Goal: Contribute content

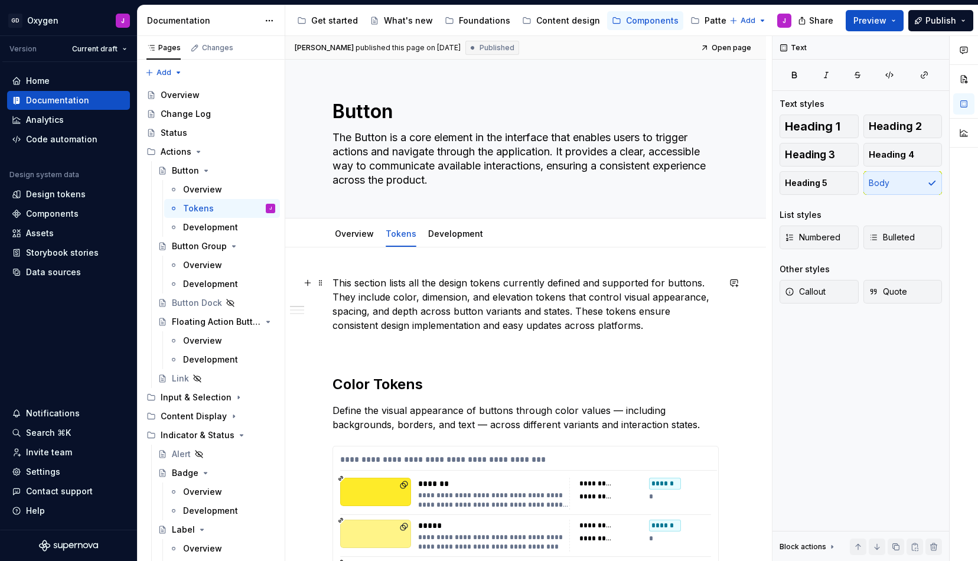
click at [547, 317] on p "This section lists all the design tokens currently defined and supported for bu…" at bounding box center [526, 304] width 386 height 57
click at [603, 324] on p "This section lists all the design tokens currently defined and supported for bu…" at bounding box center [526, 304] width 386 height 57
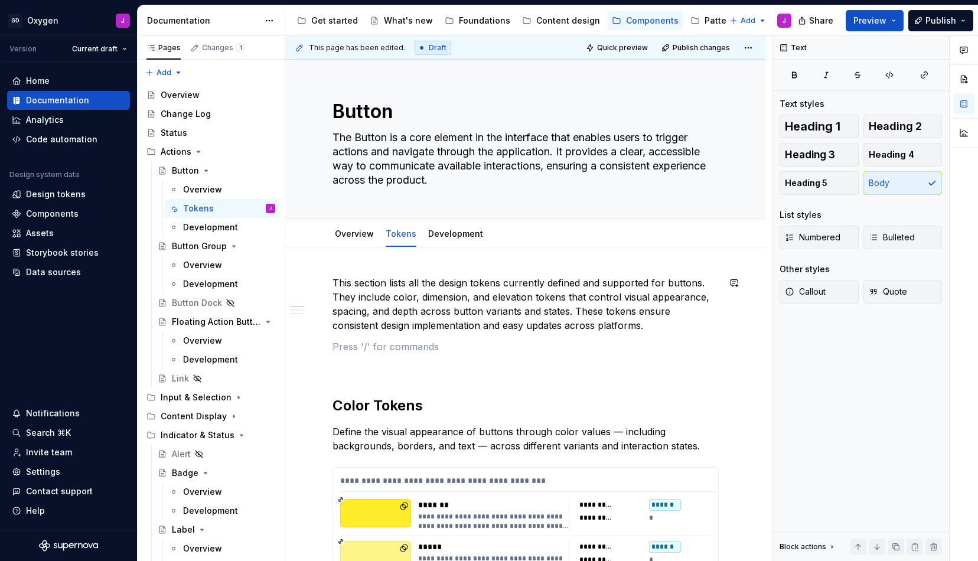
type textarea "*"
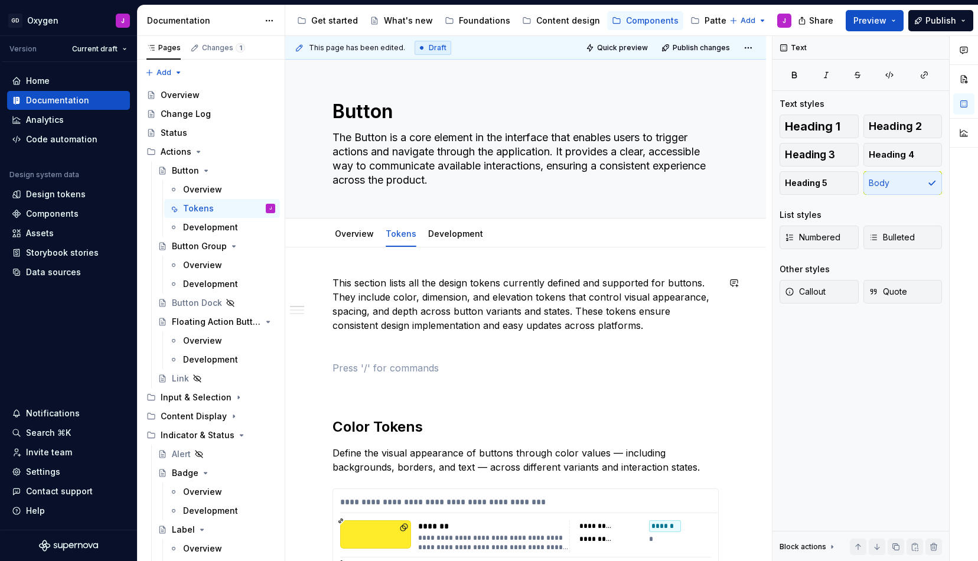
paste div
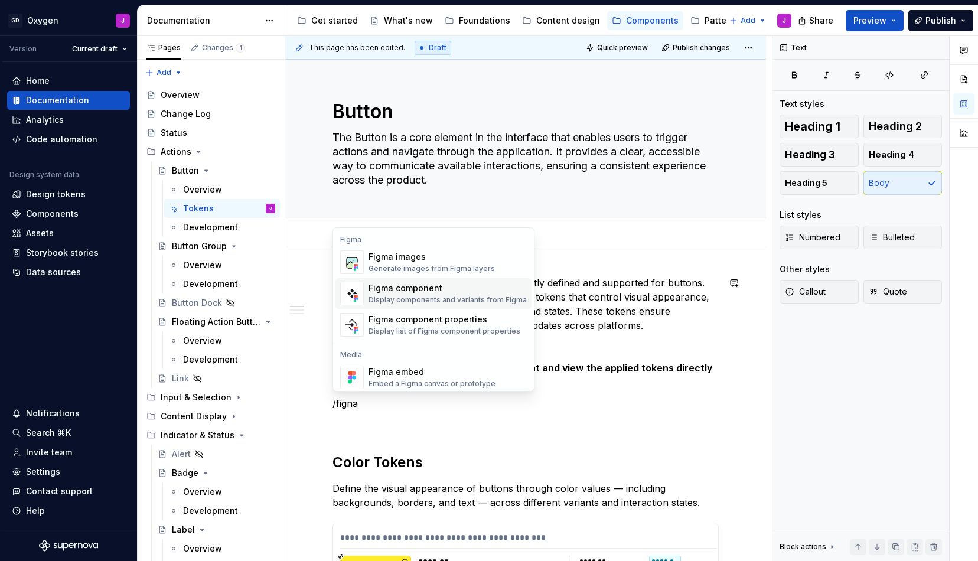
click at [448, 295] on div "Figma component Display components and variants from Figma" at bounding box center [448, 293] width 158 height 22
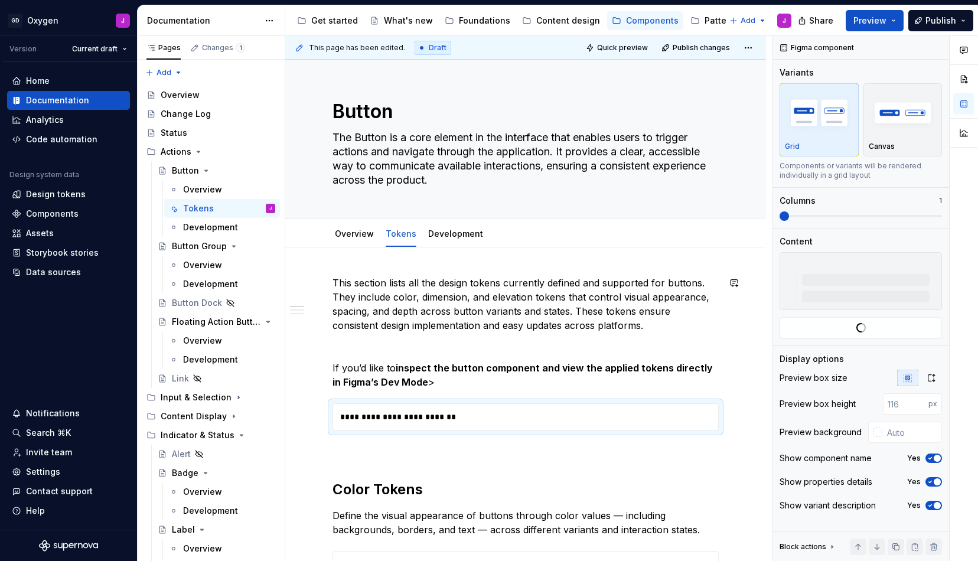
type textarea "*"
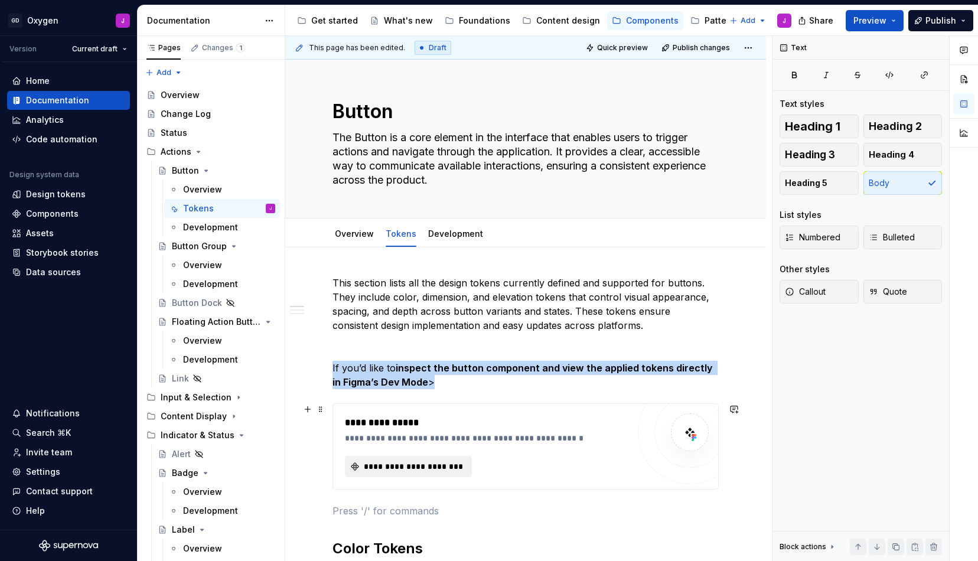
click at [424, 463] on span "**********" at bounding box center [413, 467] width 102 height 12
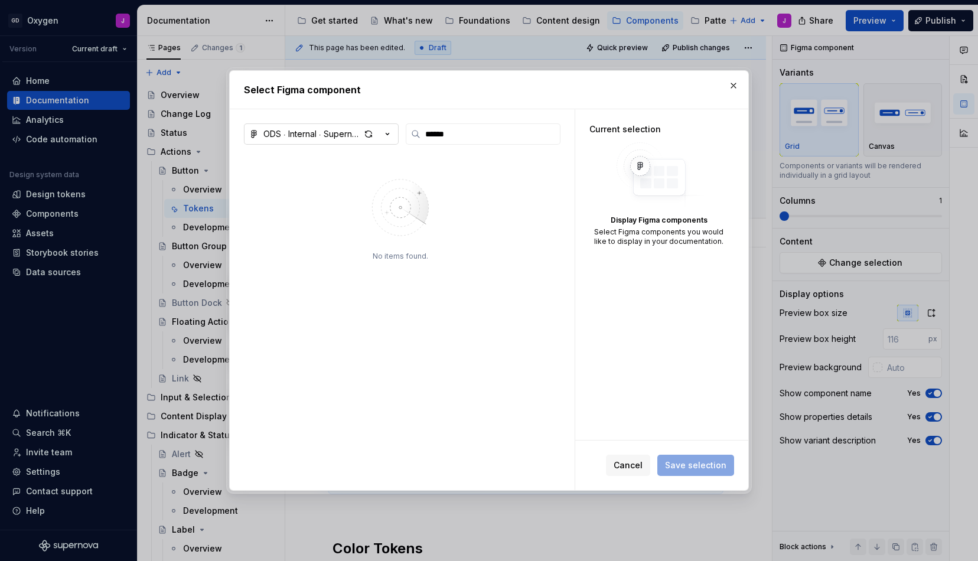
type input "******"
click at [390, 134] on icon "button" at bounding box center [388, 134] width 12 height 12
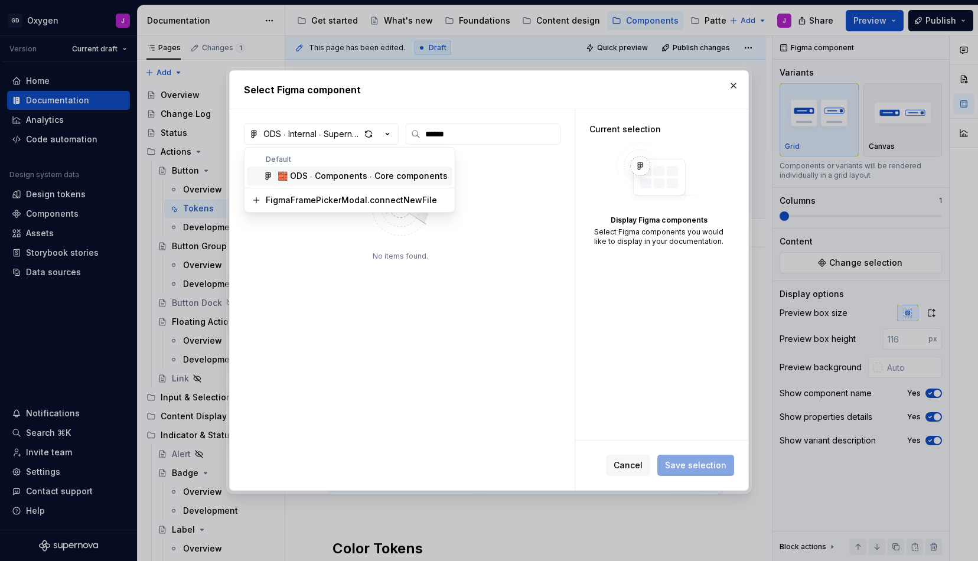
click at [377, 177] on div "🧱 ODS ⸱ Components ⸱ Core components" at bounding box center [363, 176] width 170 height 12
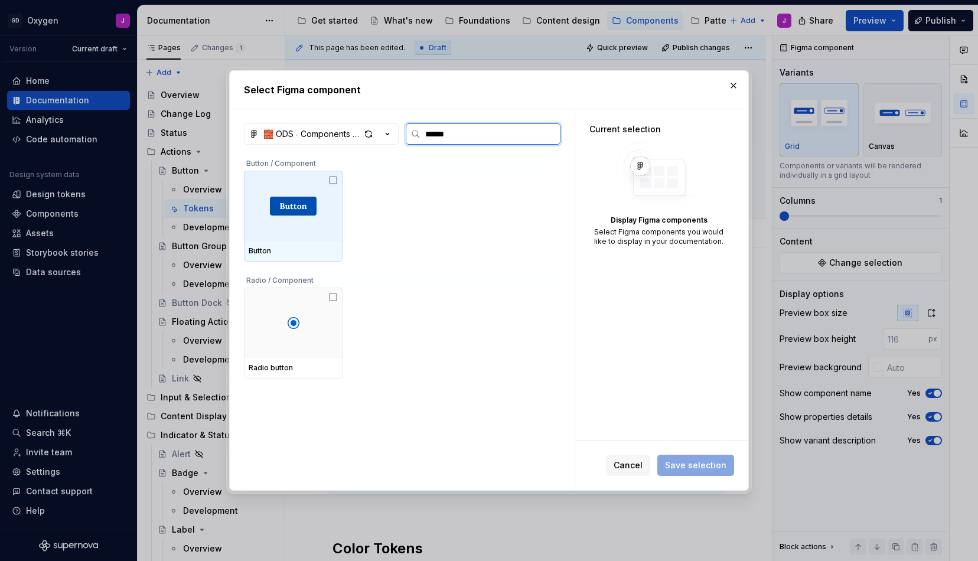
click at [307, 212] on img at bounding box center [293, 206] width 47 height 19
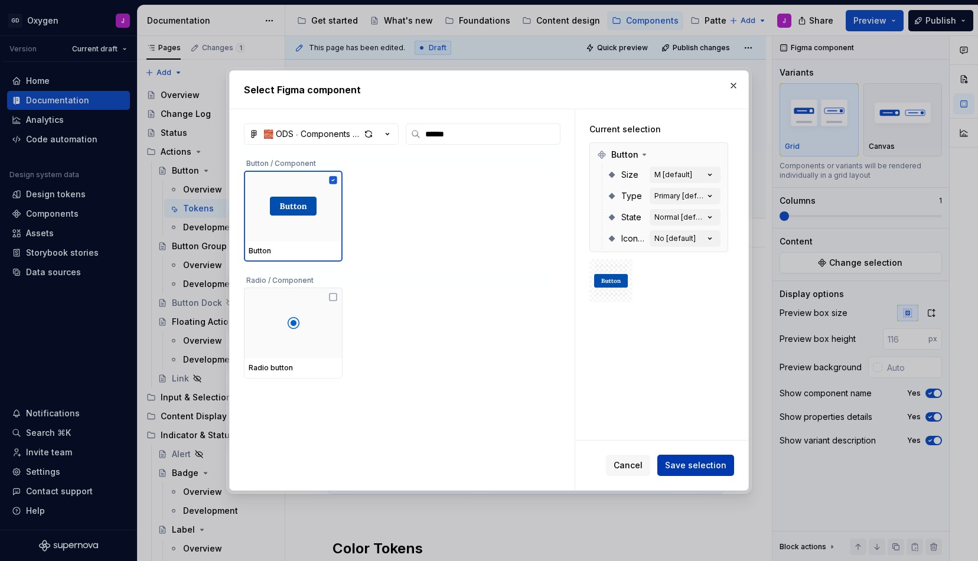
click at [692, 463] on span "Save selection" at bounding box center [695, 466] width 61 height 12
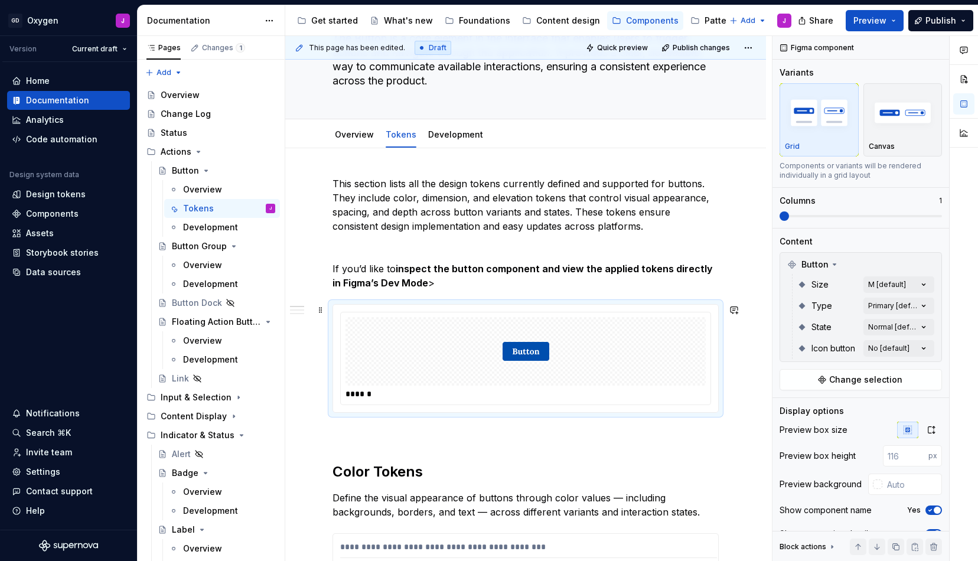
scroll to position [131, 0]
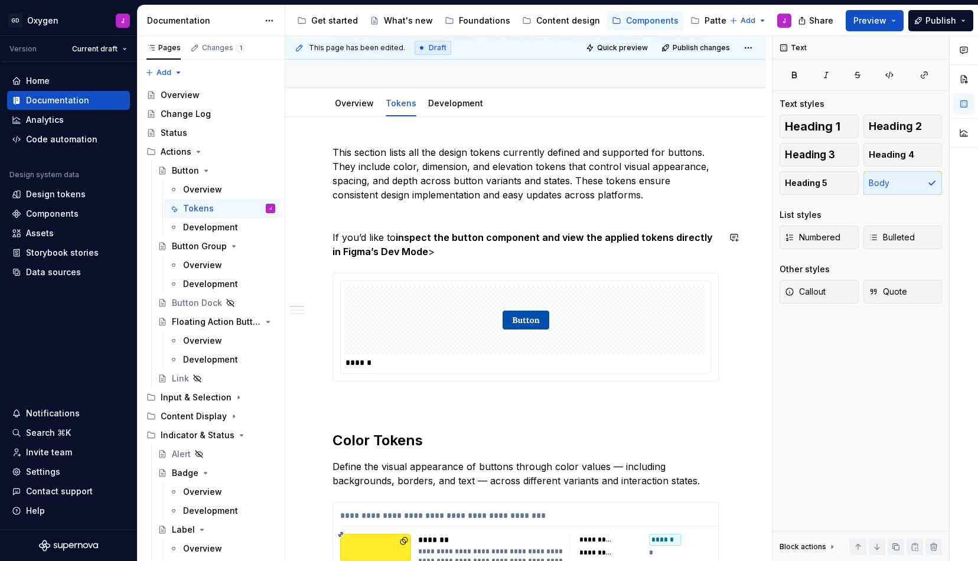
click at [398, 382] on div "******" at bounding box center [526, 327] width 386 height 109
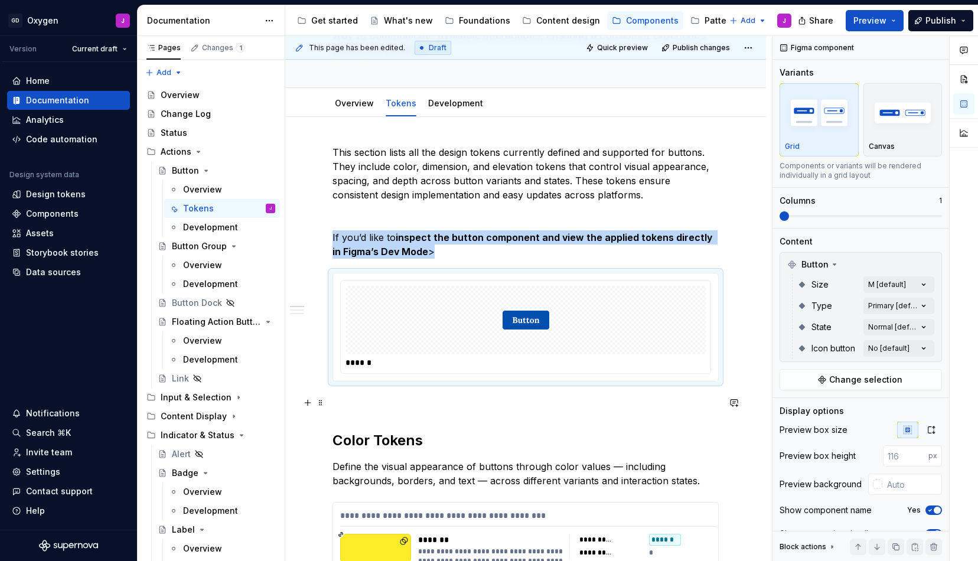
click at [390, 398] on p at bounding box center [526, 403] width 386 height 14
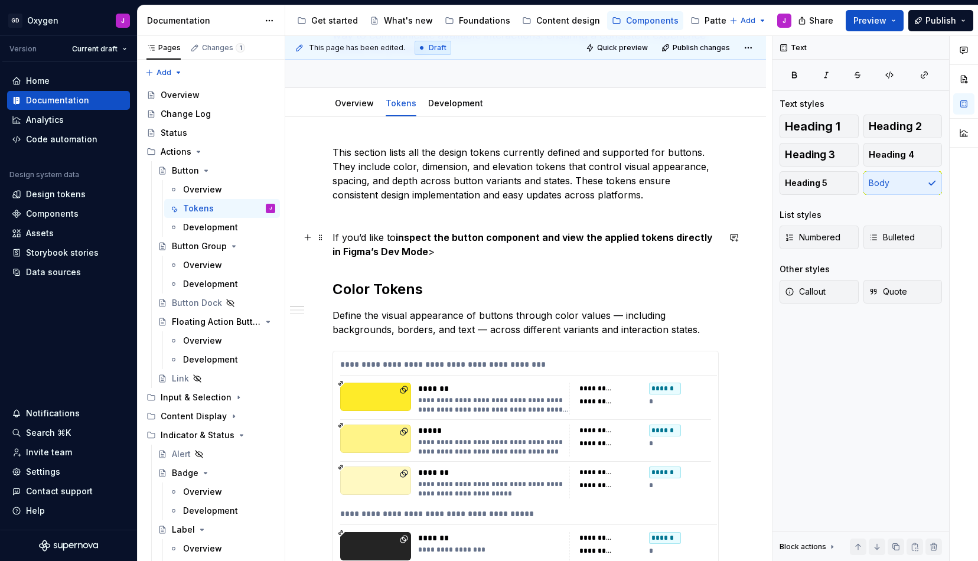
click at [442, 256] on p "If you’d like to inspect the button component and view the applied tokens direc…" at bounding box center [526, 244] width 386 height 28
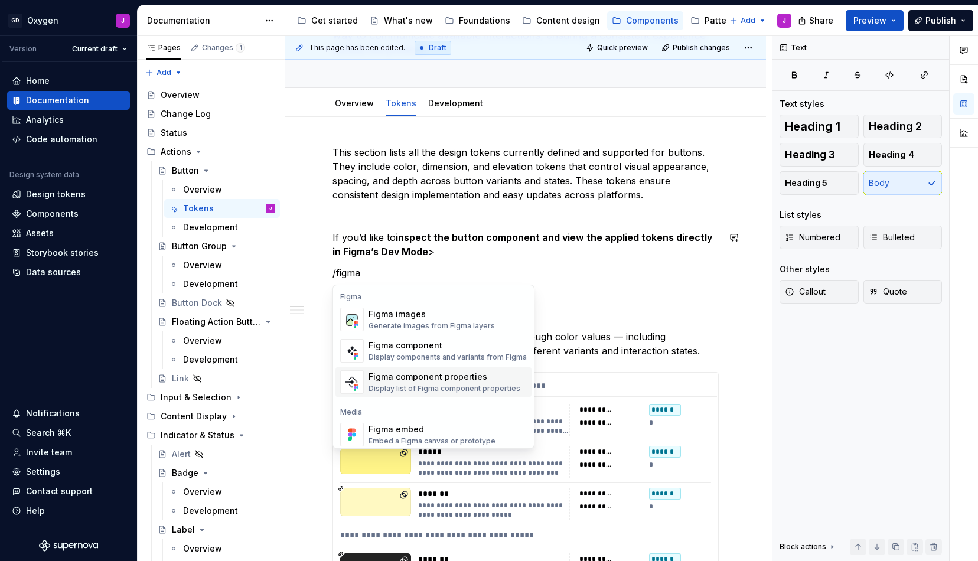
scroll to position [0, 0]
click at [419, 272] on p "/figma" at bounding box center [526, 273] width 386 height 14
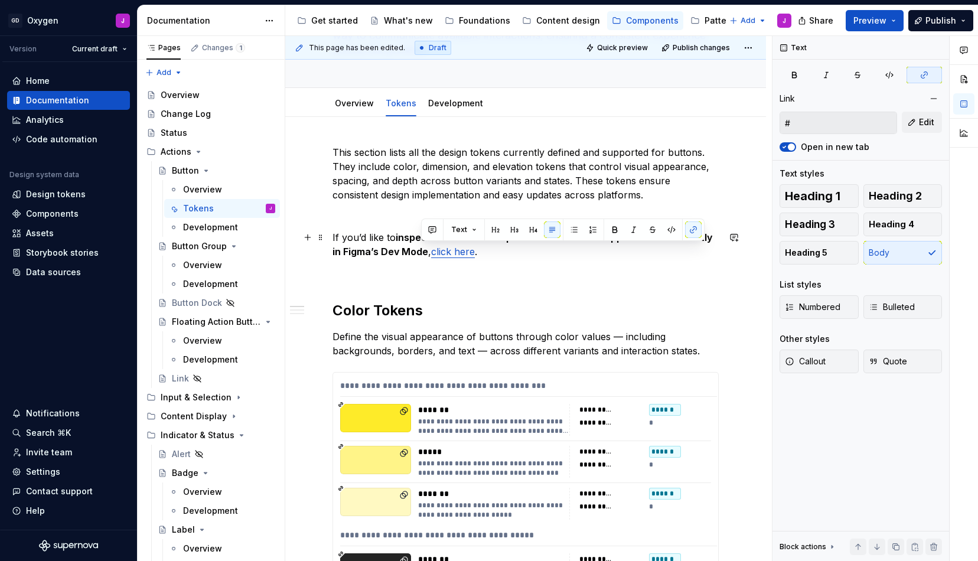
drag, startPoint x: 470, startPoint y: 258, endPoint x: 424, endPoint y: 256, distance: 46.7
click at [424, 256] on p "If you’d like to inspect the button component and view the applied tokens direc…" at bounding box center [526, 244] width 386 height 28
click at [694, 232] on button "button" at bounding box center [693, 230] width 17 height 17
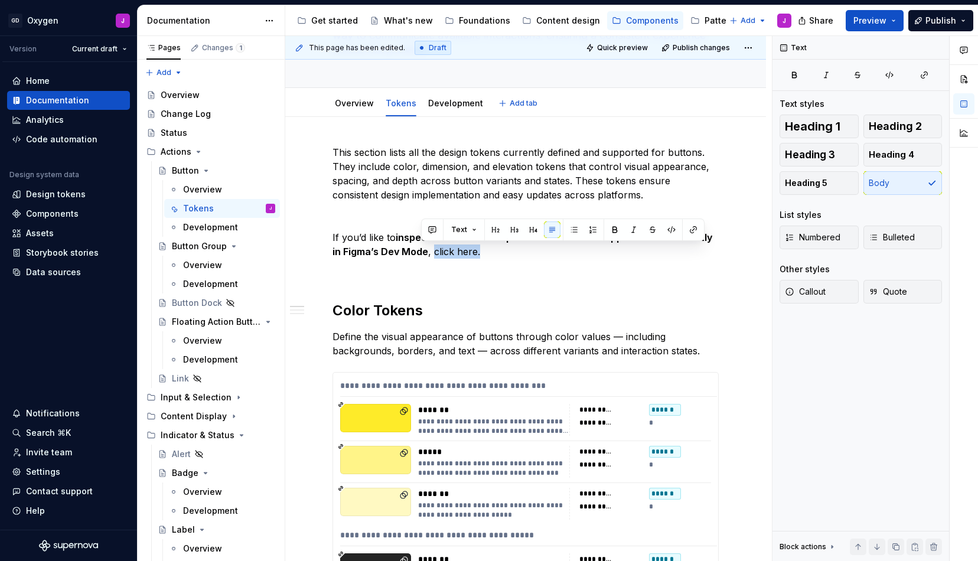
type textarea "*"
click at [691, 230] on button "button" at bounding box center [693, 230] width 17 height 17
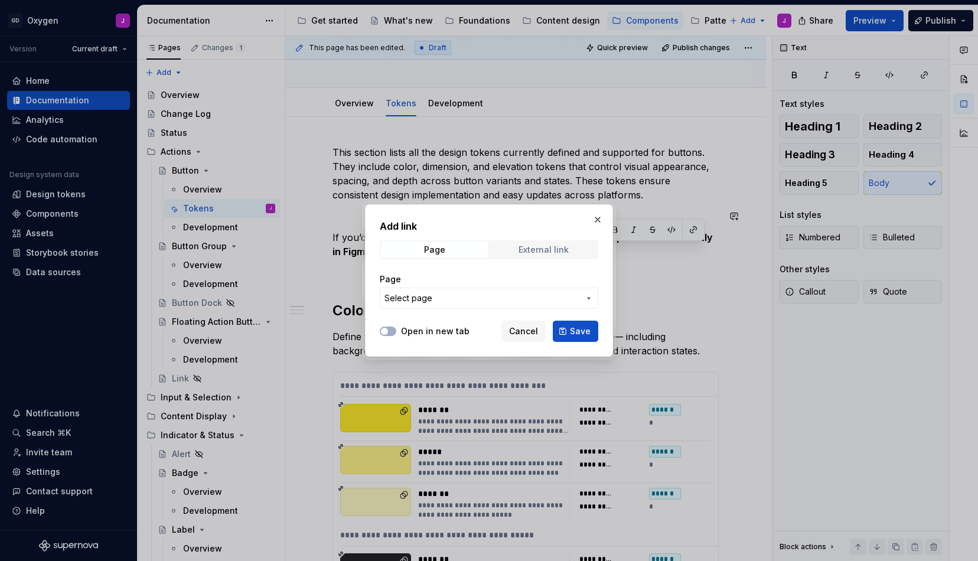
click at [530, 253] on div "External link" at bounding box center [544, 249] width 50 height 9
click at [428, 297] on input "URL" at bounding box center [489, 298] width 219 height 21
paste input "[URL][DOMAIN_NAME]"
type input "[URL][DOMAIN_NAME]"
click at [390, 332] on button "Open in new tab" at bounding box center [388, 331] width 17 height 9
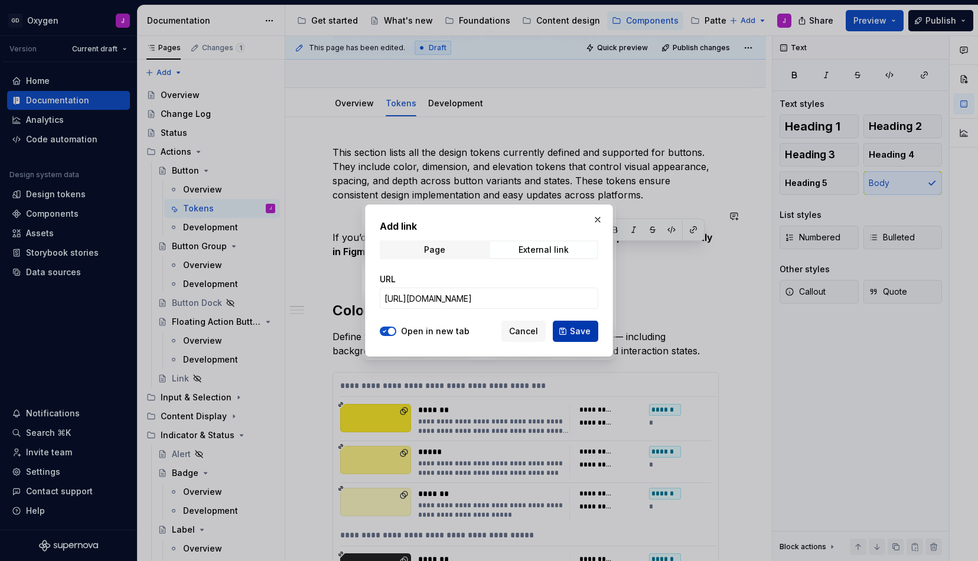
click at [581, 334] on span "Save" at bounding box center [580, 332] width 21 height 12
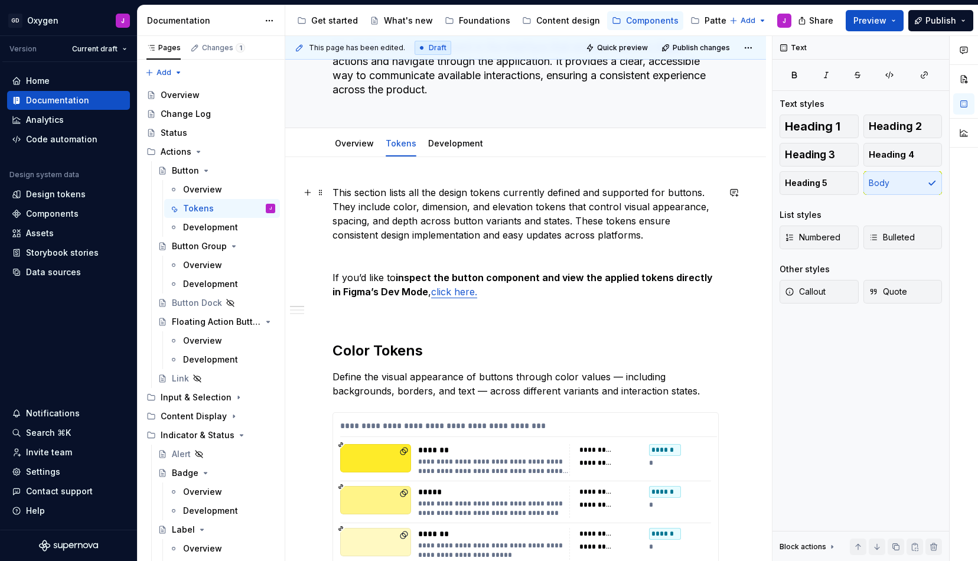
scroll to position [84, 0]
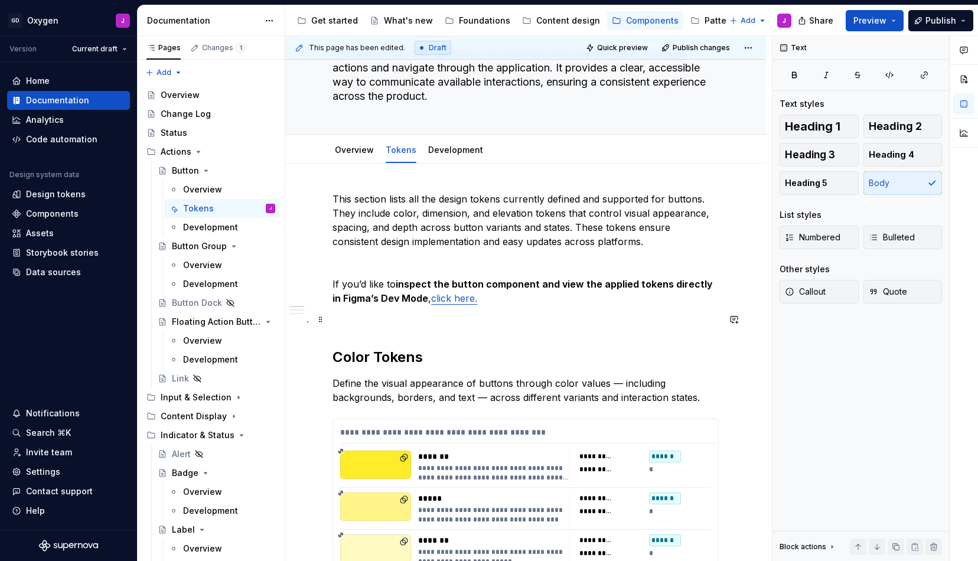
click at [380, 326] on p at bounding box center [526, 320] width 386 height 14
click at [935, 18] on span "Publish" at bounding box center [941, 21] width 31 height 12
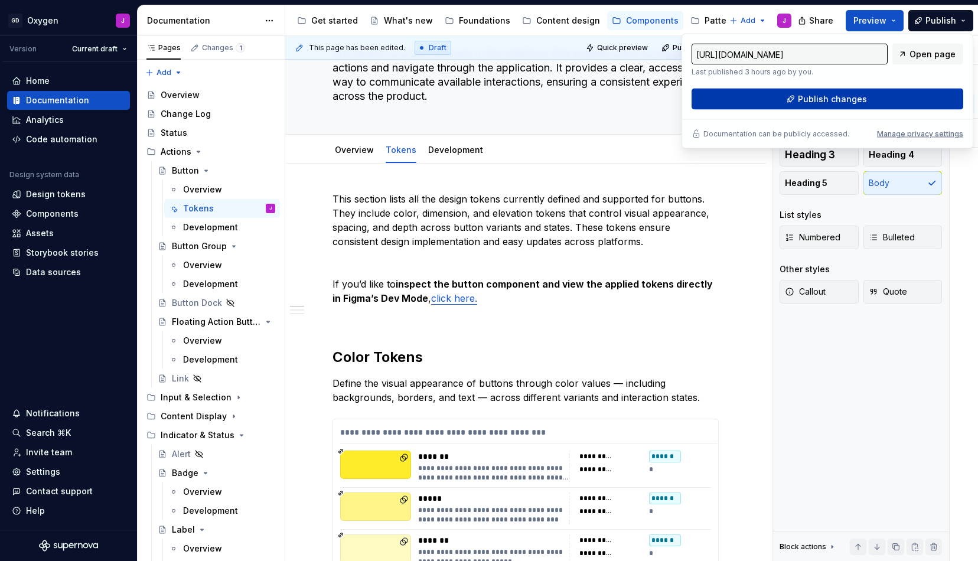
click at [818, 99] on span "Publish changes" at bounding box center [832, 99] width 69 height 12
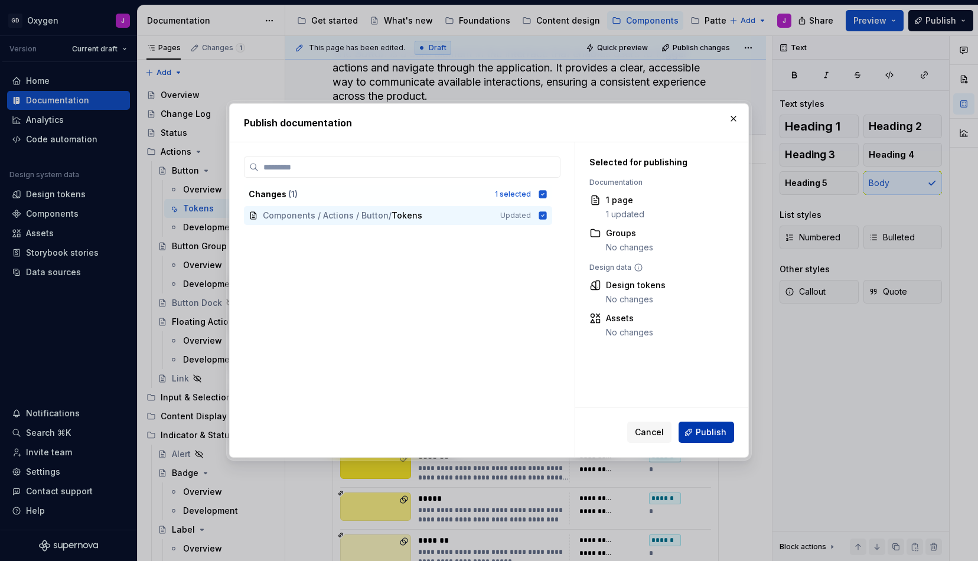
click at [706, 429] on span "Publish" at bounding box center [711, 433] width 31 height 12
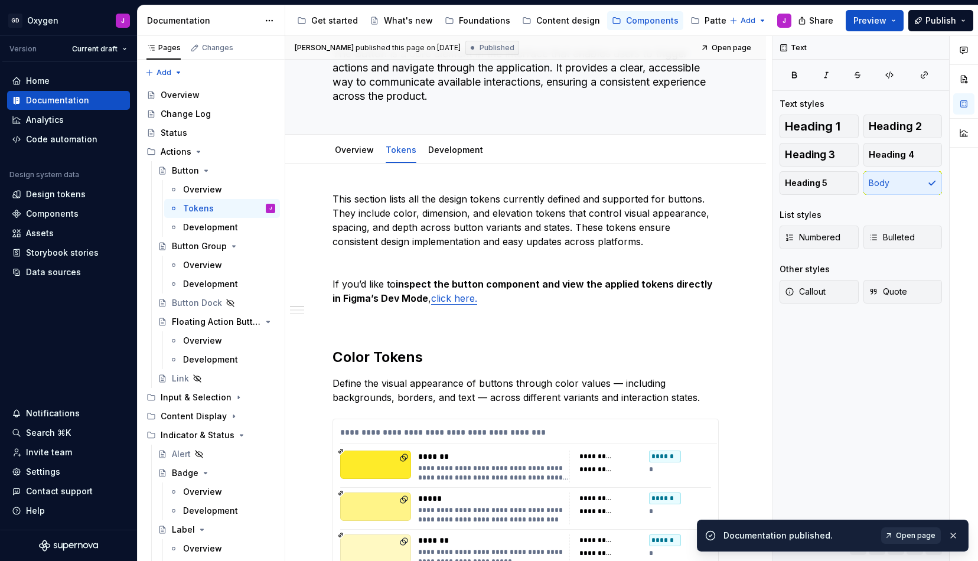
click at [910, 530] on link "Open page" at bounding box center [911, 536] width 60 height 17
click at [354, 318] on p at bounding box center [526, 320] width 386 height 14
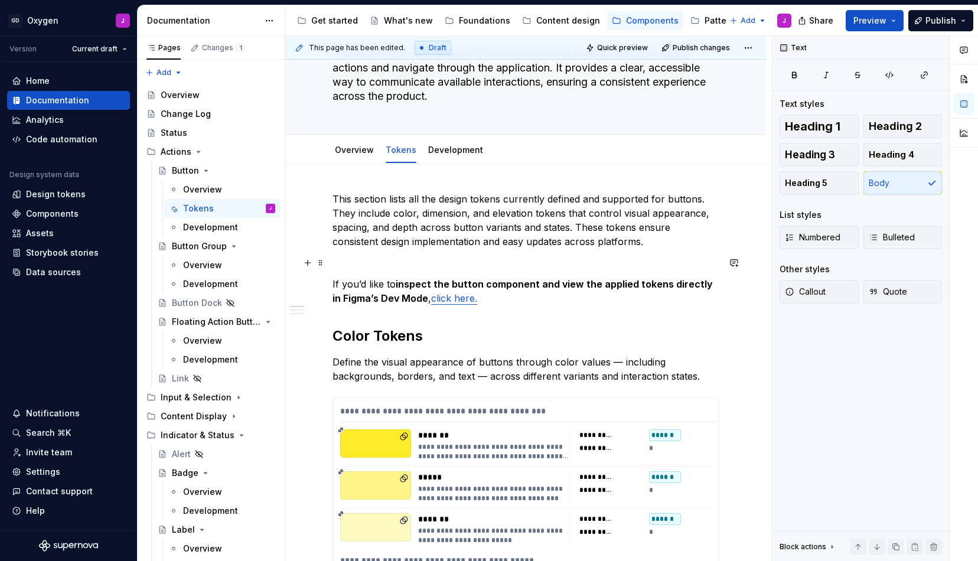
click at [346, 267] on p at bounding box center [526, 263] width 386 height 14
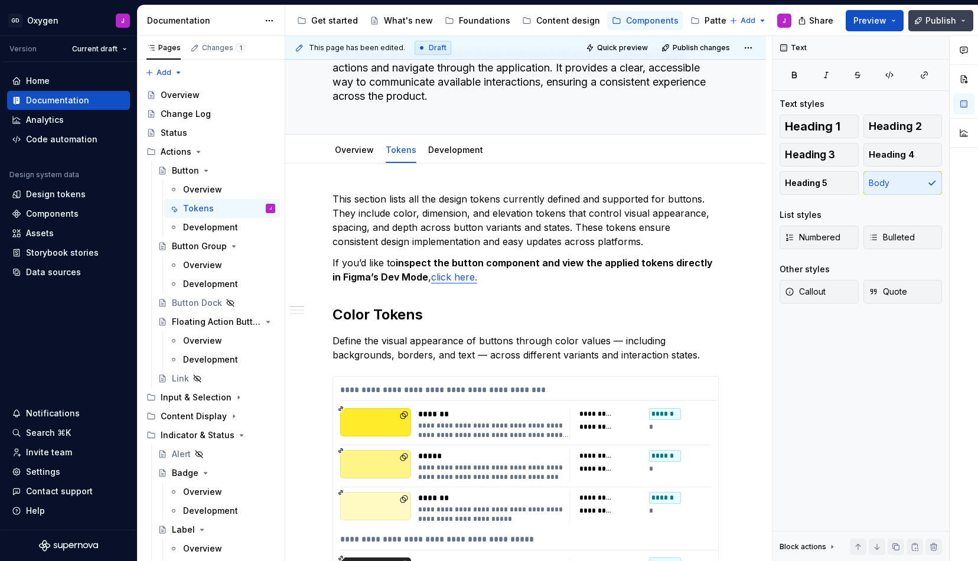
click at [932, 22] on span "Publish" at bounding box center [941, 21] width 31 height 12
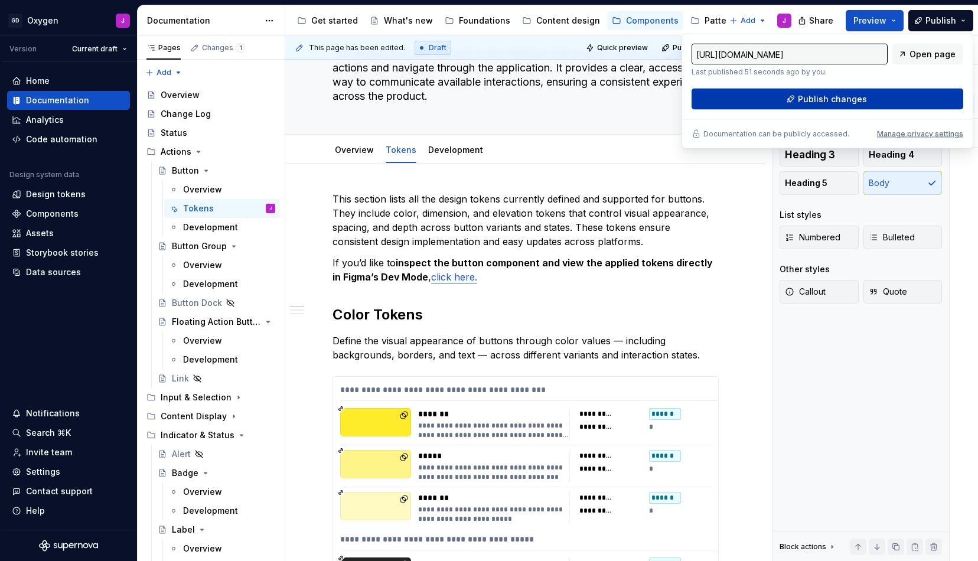
click at [860, 95] on span "Publish changes" at bounding box center [832, 99] width 69 height 12
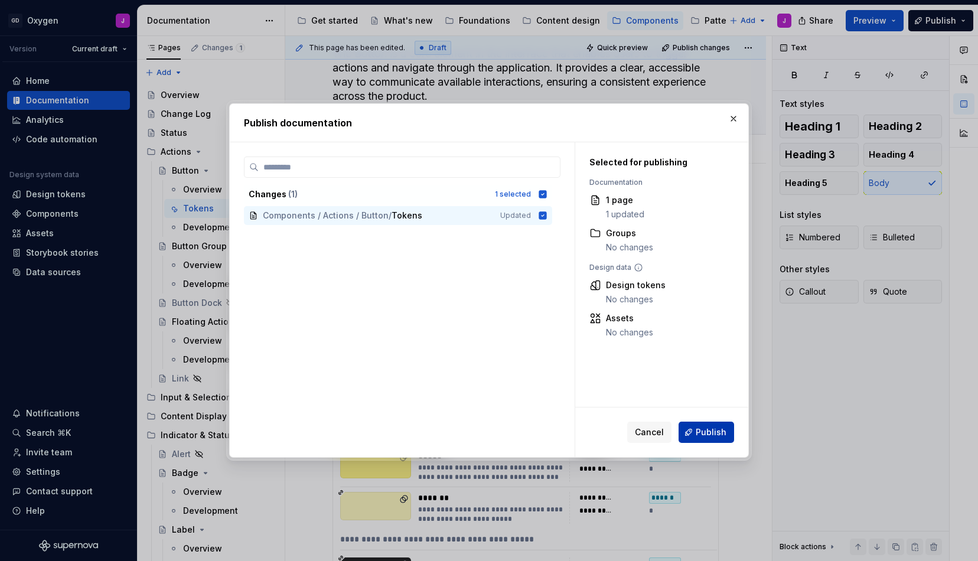
click at [712, 433] on span "Publish" at bounding box center [711, 433] width 31 height 12
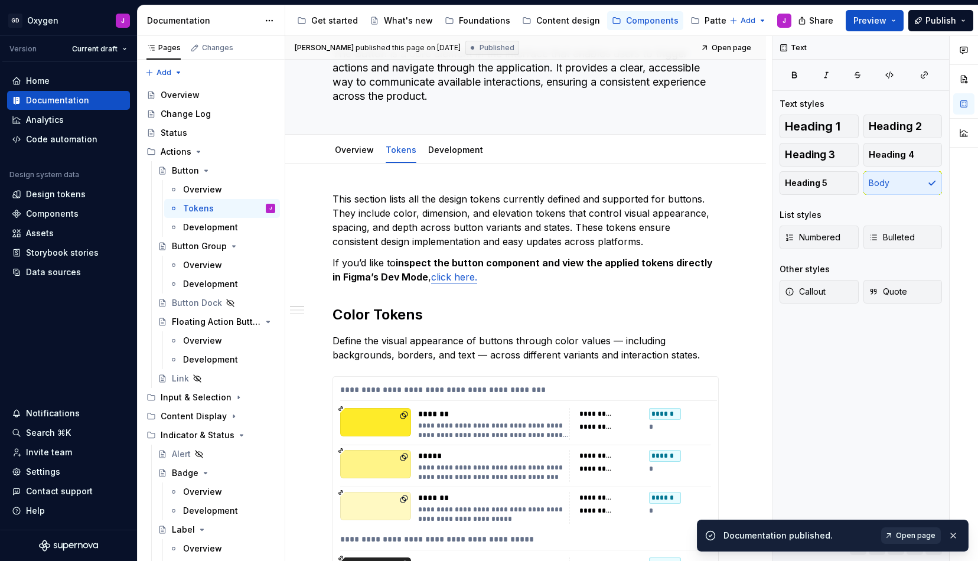
click at [909, 529] on link "Open page" at bounding box center [911, 536] width 60 height 17
click at [510, 282] on p "If you’d like to inspect the button component and view the applied tokens direc…" at bounding box center [526, 270] width 386 height 28
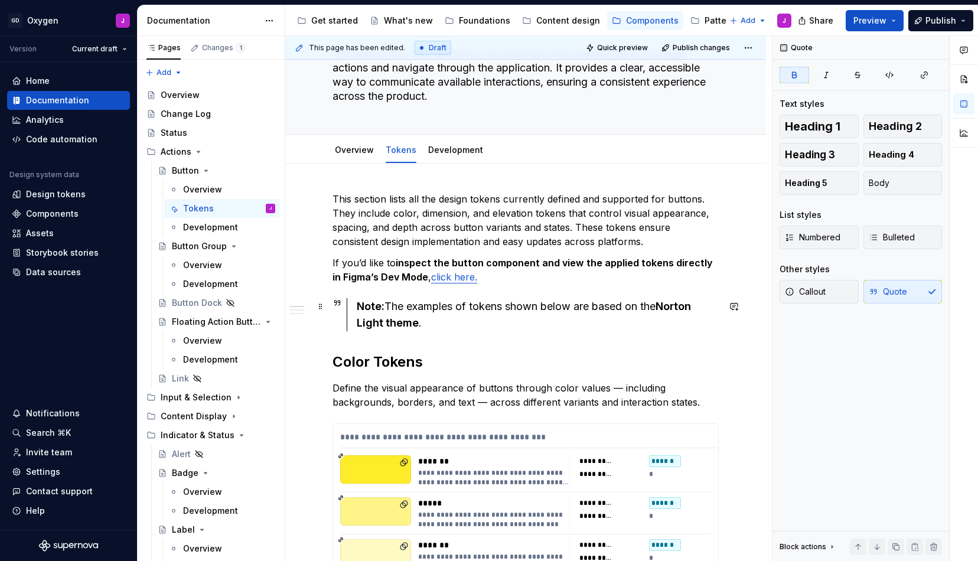
click at [356, 314] on div "Note: The examples of tokens shown below are based on the Norton Light theme ." at bounding box center [533, 314] width 372 height 33
click at [435, 325] on div "Note: The examples of tokens shown below are based on the Norton Light theme ." at bounding box center [538, 314] width 362 height 33
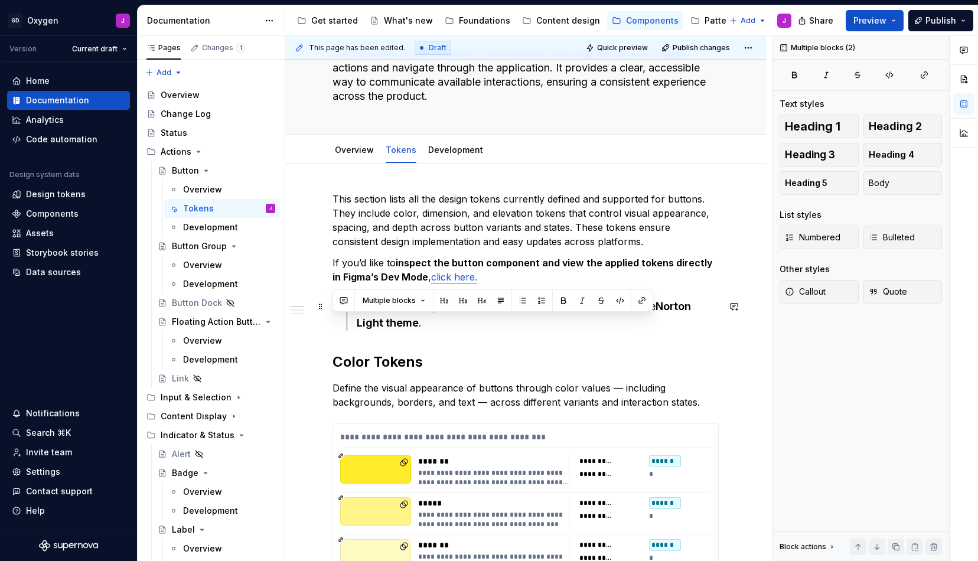
click at [435, 325] on div "Note: The examples of tokens shown below are based on the Norton Light theme ." at bounding box center [538, 314] width 362 height 33
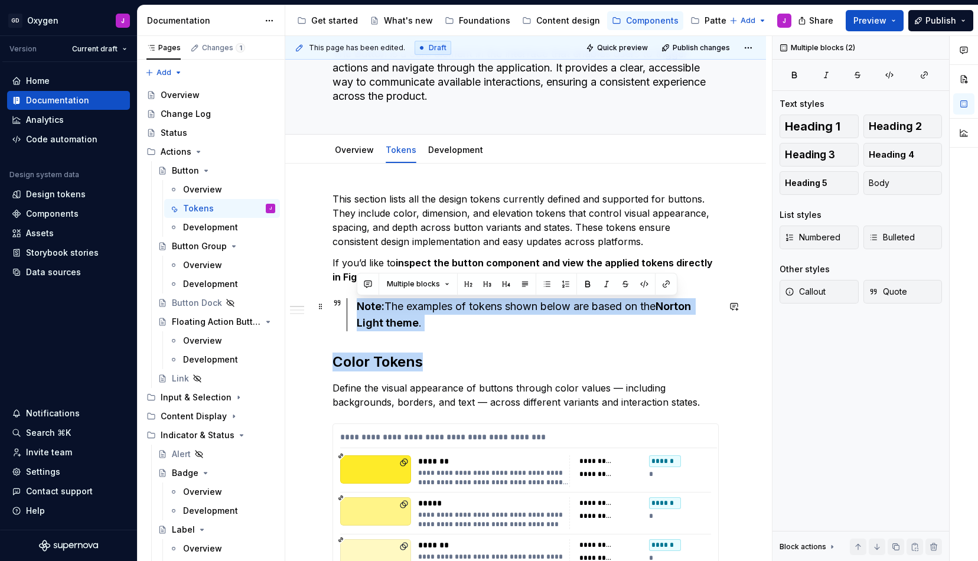
click at [421, 320] on div "Note: The examples of tokens shown below are based on the Norton Light theme ." at bounding box center [538, 314] width 362 height 33
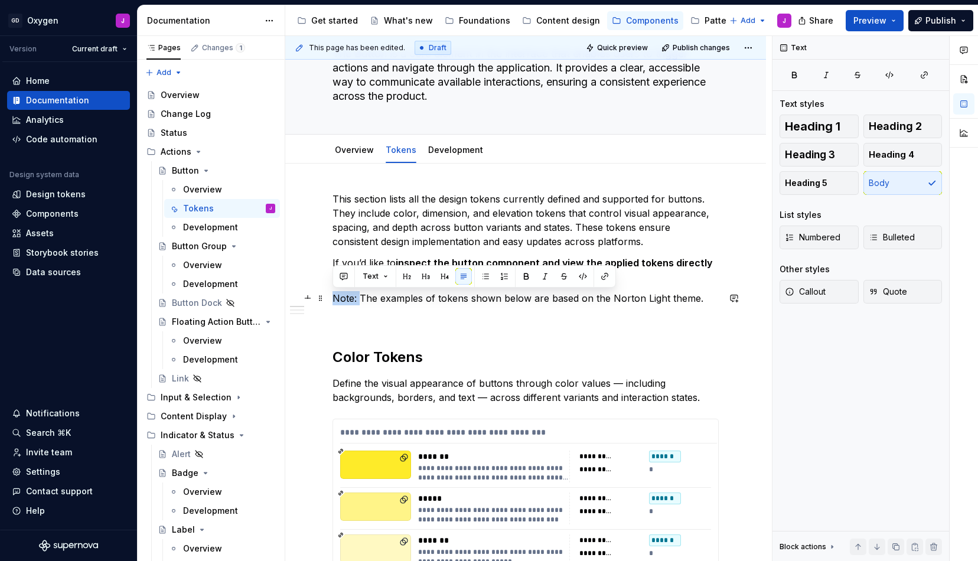
drag, startPoint x: 358, startPoint y: 296, endPoint x: 334, endPoint y: 296, distance: 24.2
click at [334, 296] on p "Note: The examples of tokens shown below are based on the Norton Light theme." at bounding box center [526, 298] width 386 height 14
click at [526, 274] on button "button" at bounding box center [526, 276] width 17 height 17
click at [514, 318] on p at bounding box center [526, 320] width 386 height 14
click at [334, 297] on strong "Note:" at bounding box center [346, 298] width 26 height 12
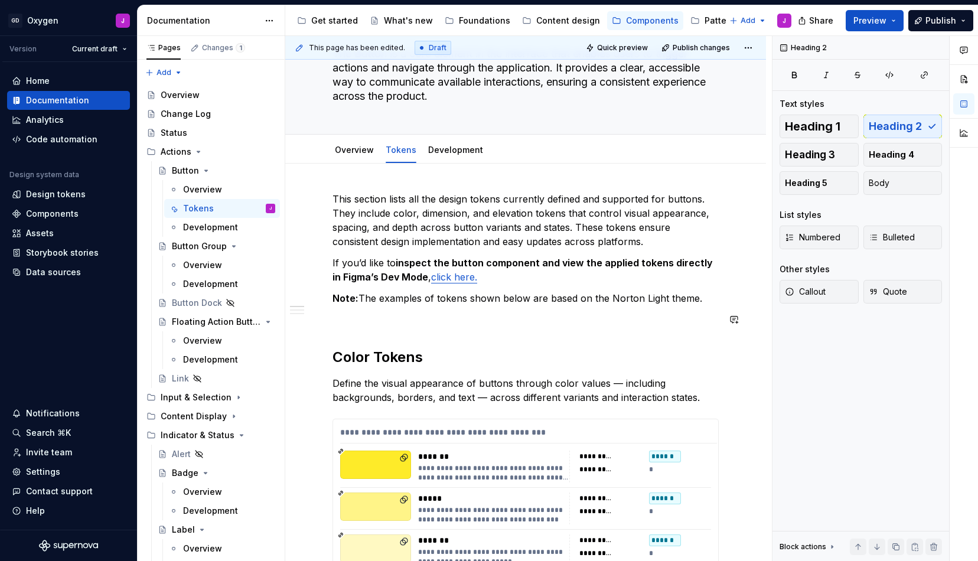
click at [343, 326] on p at bounding box center [526, 320] width 386 height 14
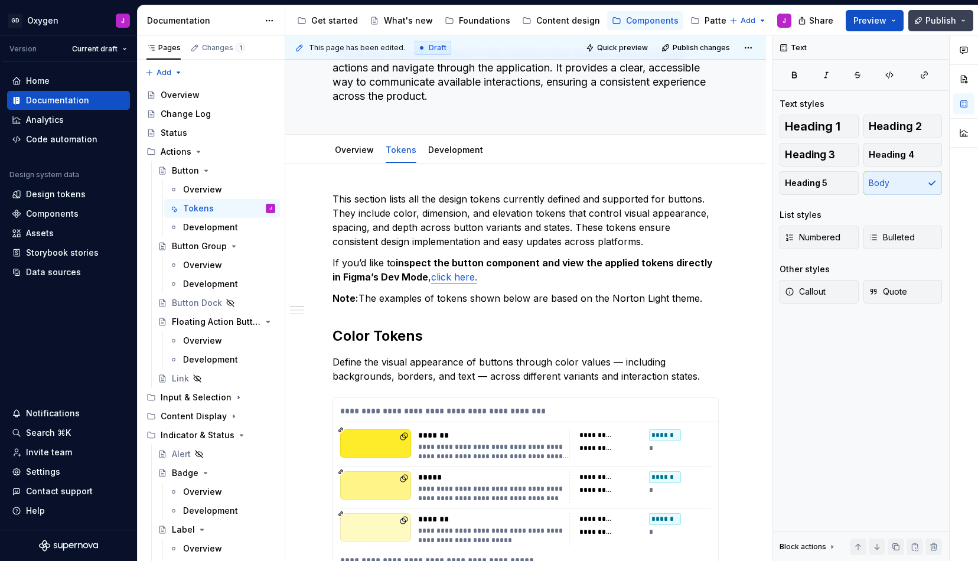
click at [944, 18] on span "Publish" at bounding box center [941, 21] width 31 height 12
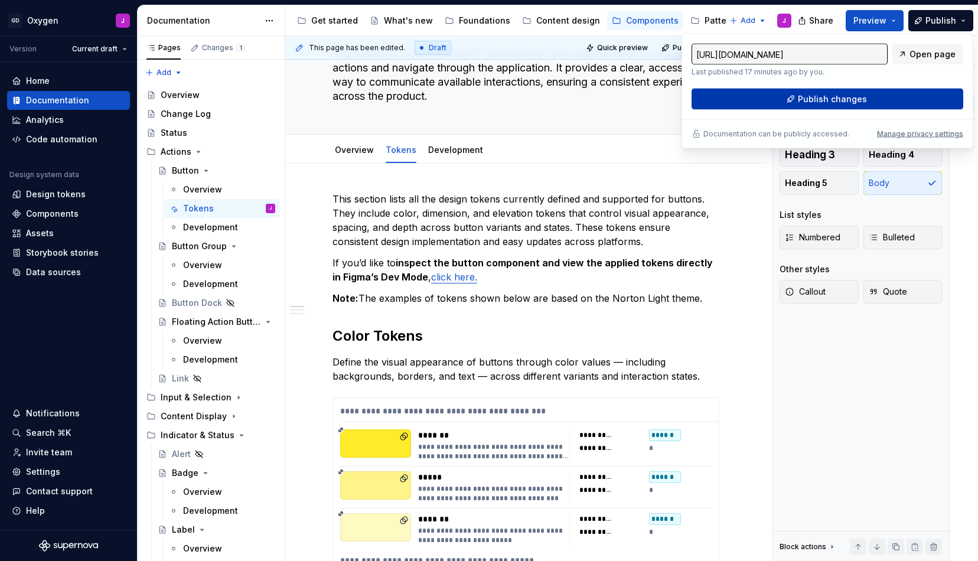
click at [812, 99] on span "Publish changes" at bounding box center [832, 99] width 69 height 12
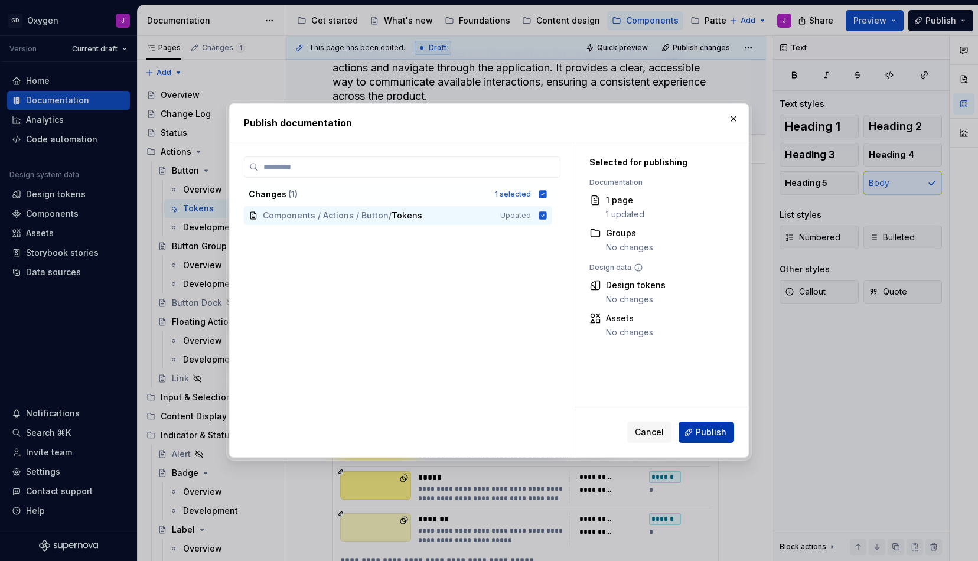
click at [701, 428] on span "Publish" at bounding box center [711, 433] width 31 height 12
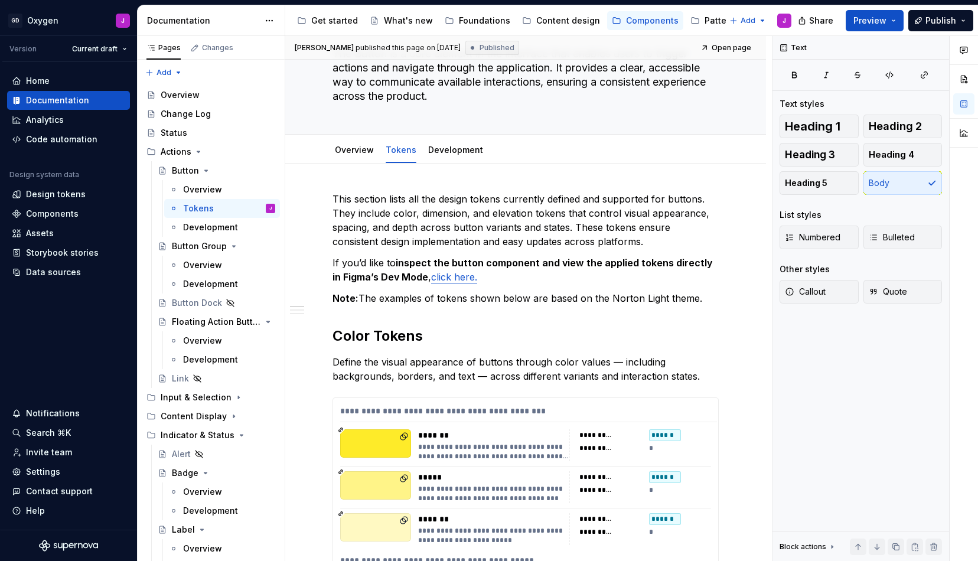
type textarea "*"
